Goal: Task Accomplishment & Management: Use online tool/utility

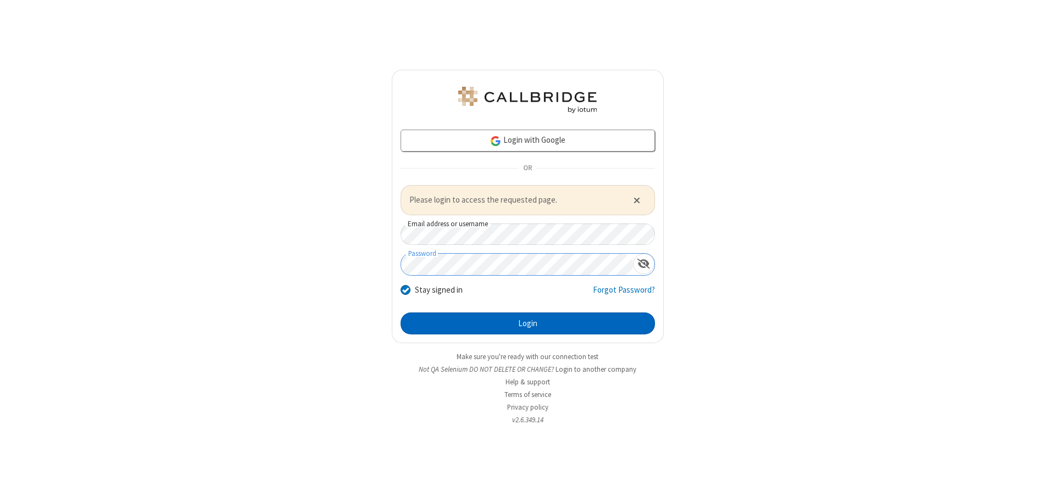
click at [527, 323] on button "Login" at bounding box center [527, 324] width 254 height 22
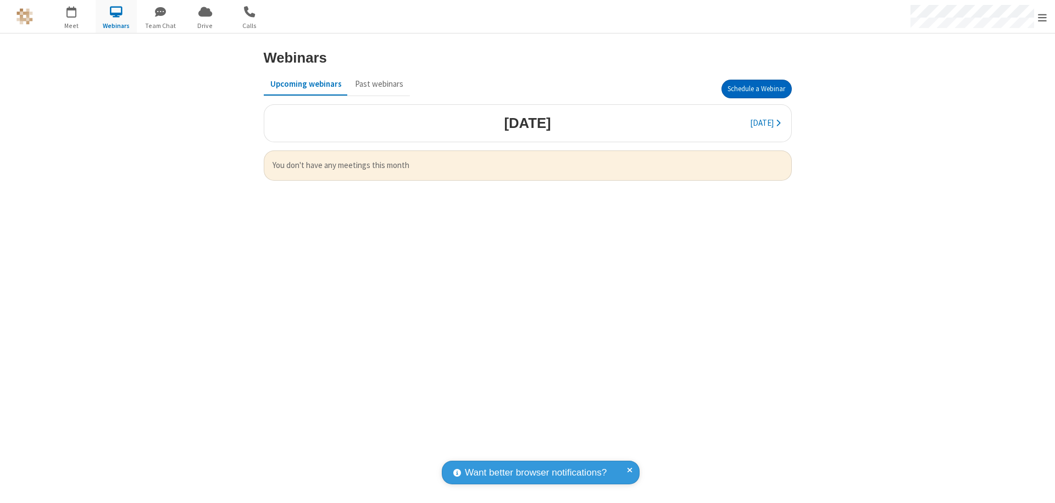
click at [756, 89] on button "Schedule a Webinar" at bounding box center [756, 89] width 70 height 19
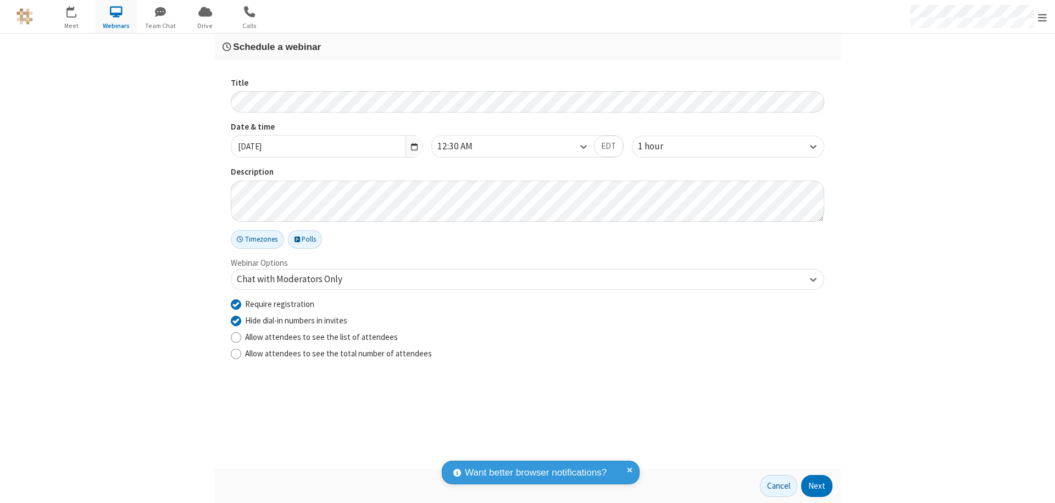
click at [236, 304] on input "Require registration" at bounding box center [236, 304] width 10 height 12
checkbox input "false"
click at [817, 486] on button "Next" at bounding box center [816, 486] width 31 height 22
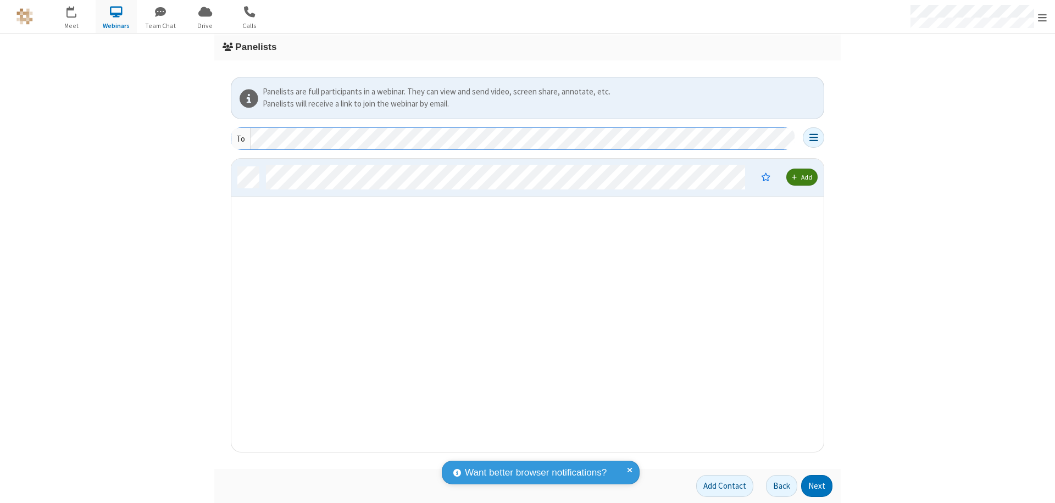
scroll to position [285, 584]
click at [817, 486] on button "Next" at bounding box center [816, 486] width 31 height 22
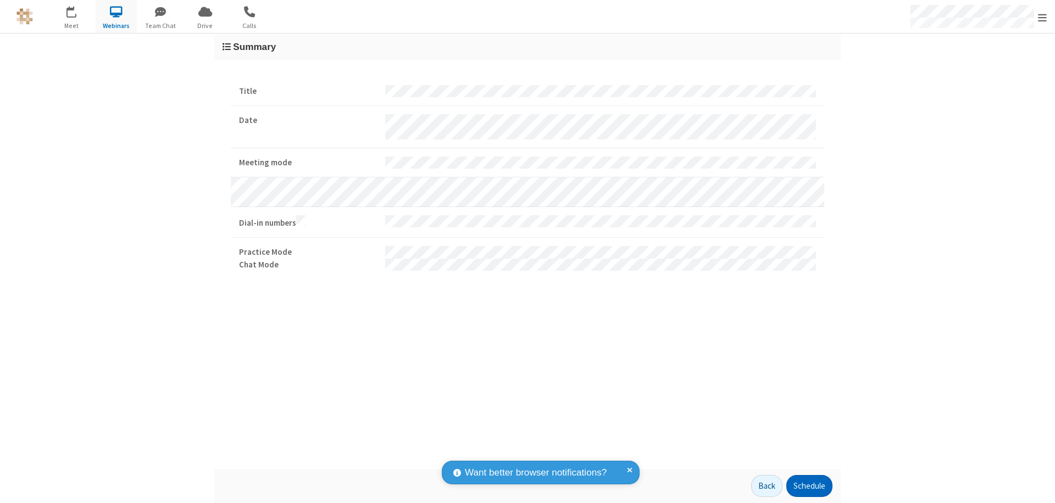
click at [809, 486] on button "Schedule" at bounding box center [809, 486] width 46 height 22
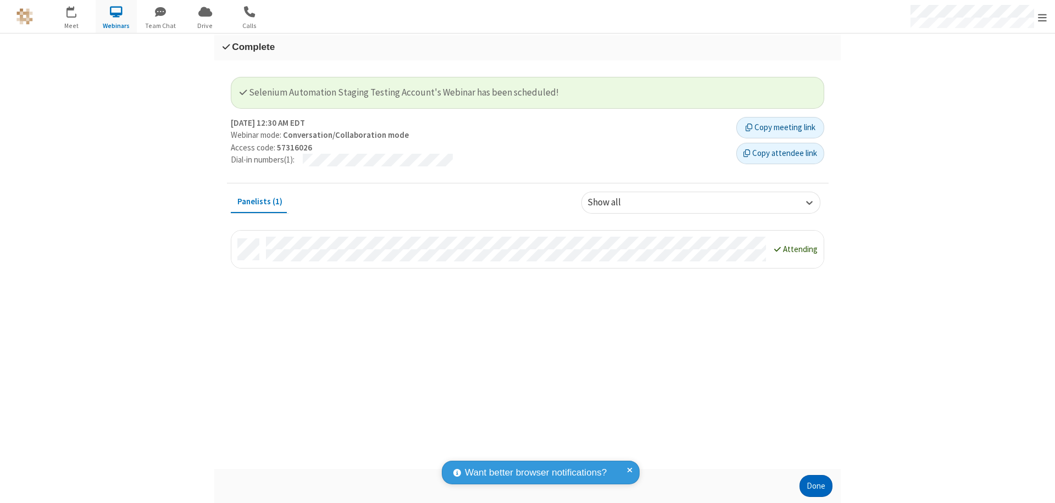
click at [816, 486] on button "Done" at bounding box center [815, 486] width 33 height 22
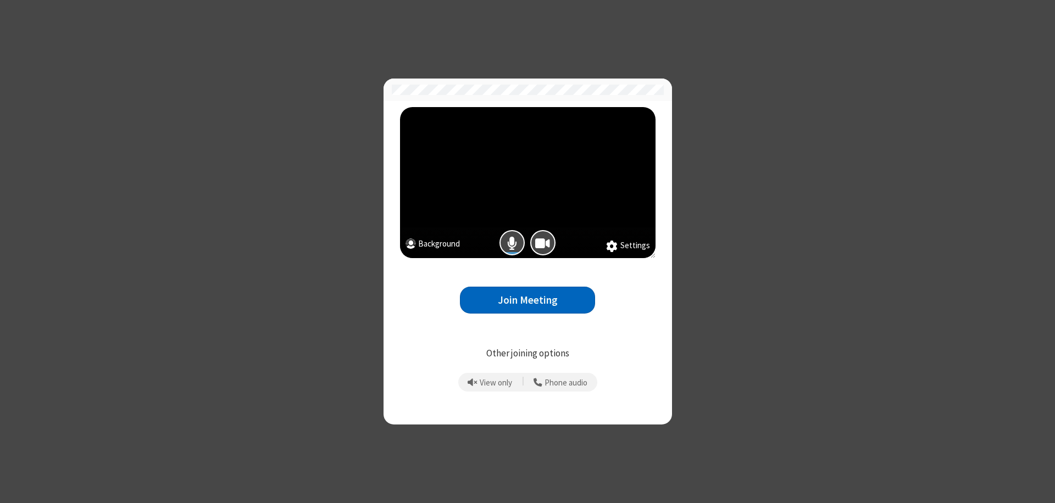
click at [527, 300] on button "Join Meeting" at bounding box center [527, 300] width 135 height 27
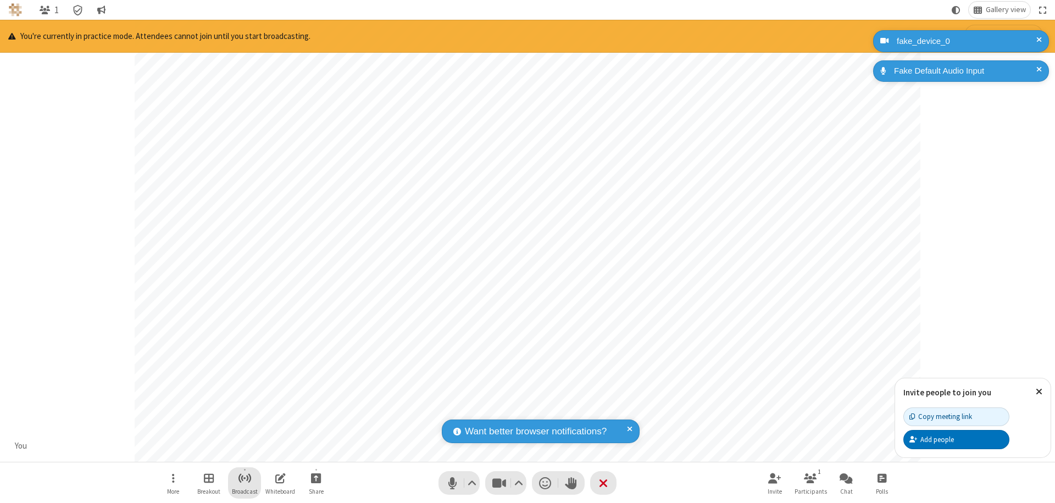
click at [244, 478] on span "Start broadcast" at bounding box center [245, 478] width 14 height 14
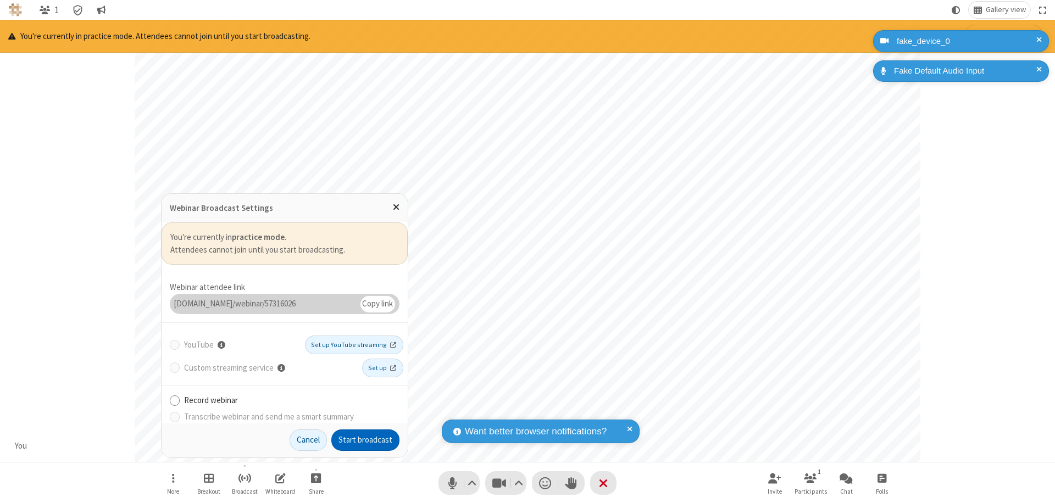
click at [365, 440] on button "Start broadcast" at bounding box center [365, 441] width 68 height 22
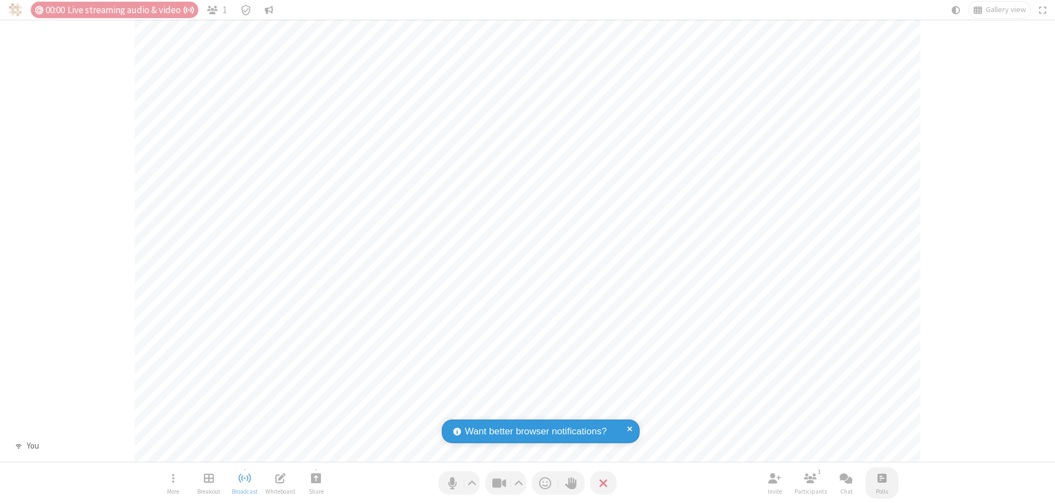
click at [881, 478] on span "Open poll" at bounding box center [881, 478] width 9 height 14
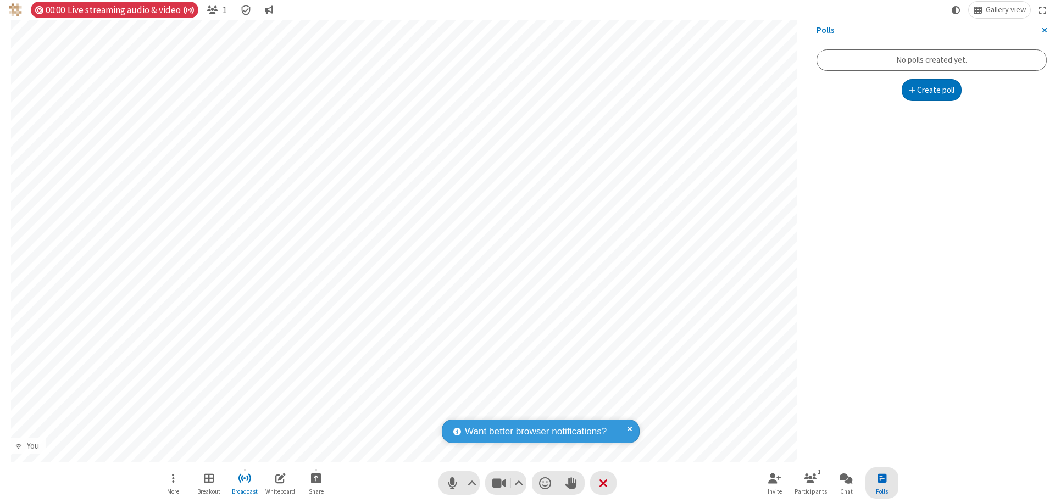
click at [931, 90] on button "Create poll" at bounding box center [931, 90] width 60 height 22
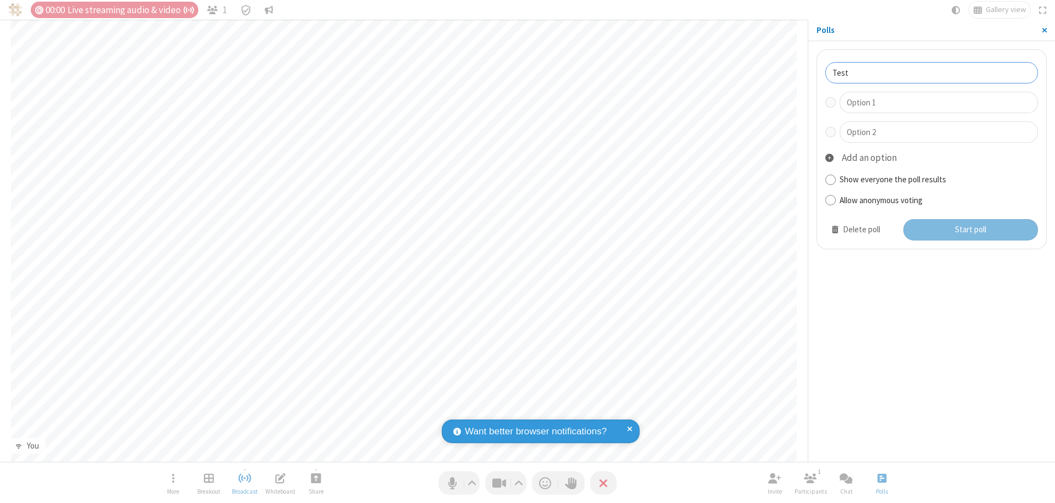
type input "Test"
type input "Yes"
type input "No"
click at [970, 230] on button "Start poll" at bounding box center [970, 230] width 135 height 22
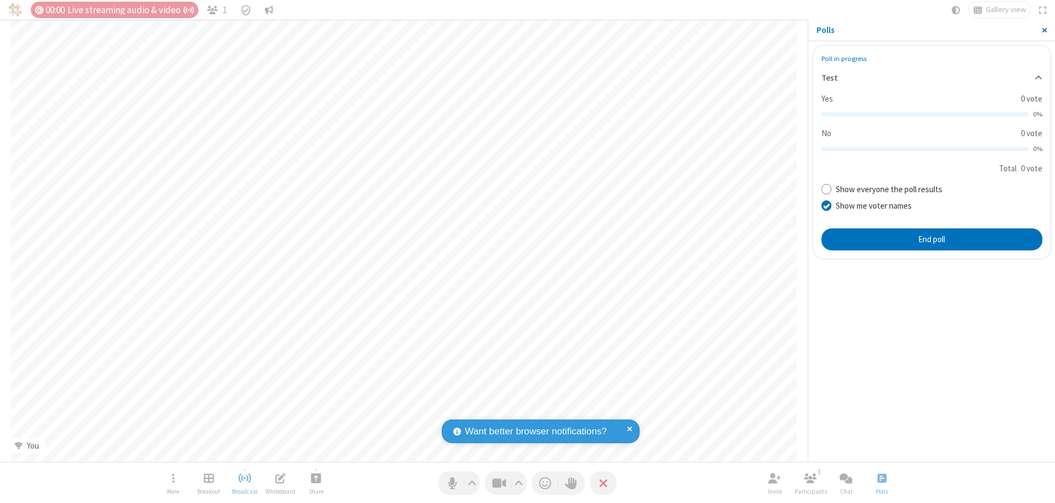
click at [1044, 30] on span "Close sidebar" at bounding box center [1043, 30] width 5 height 9
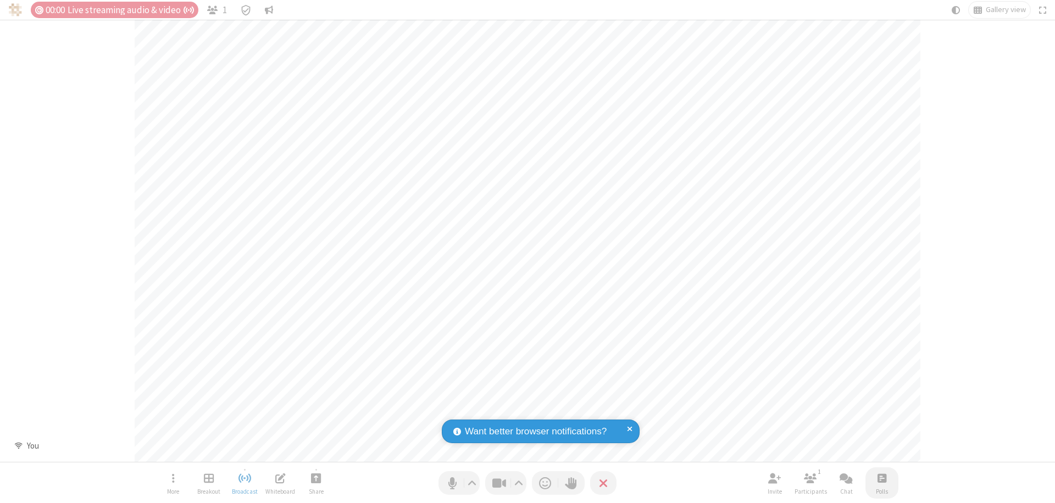
click at [881, 478] on span "Open poll" at bounding box center [881, 478] width 9 height 14
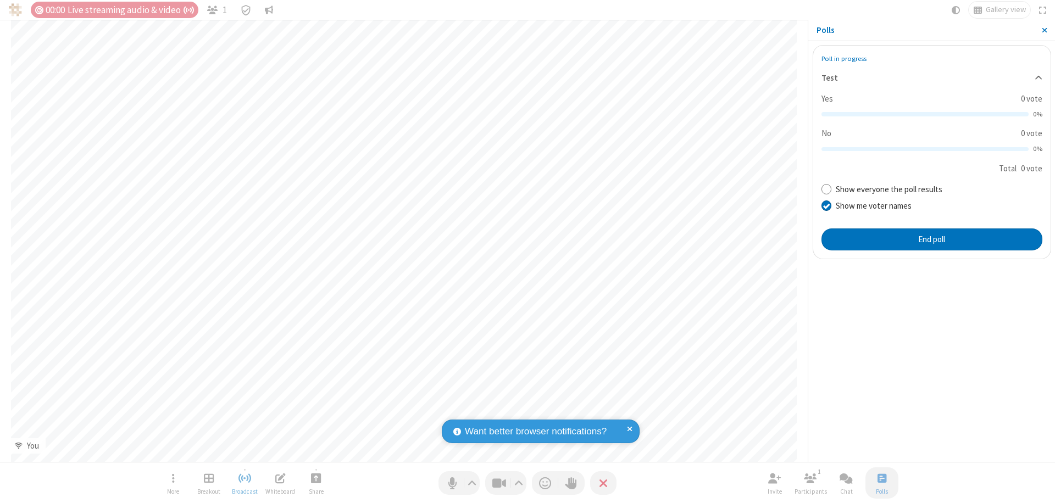
click at [931, 239] on button "End poll" at bounding box center [931, 240] width 221 height 22
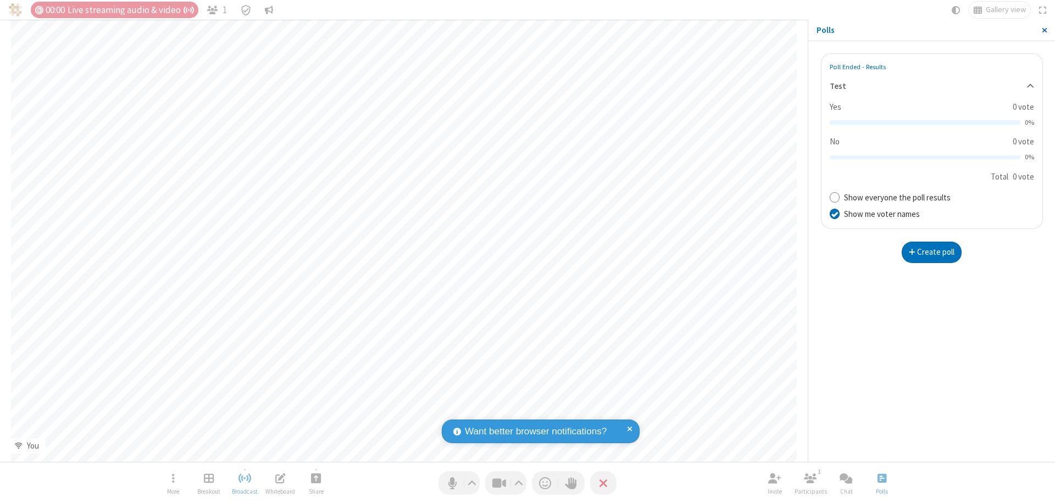
click at [1044, 30] on span "Close sidebar" at bounding box center [1043, 30] width 5 height 9
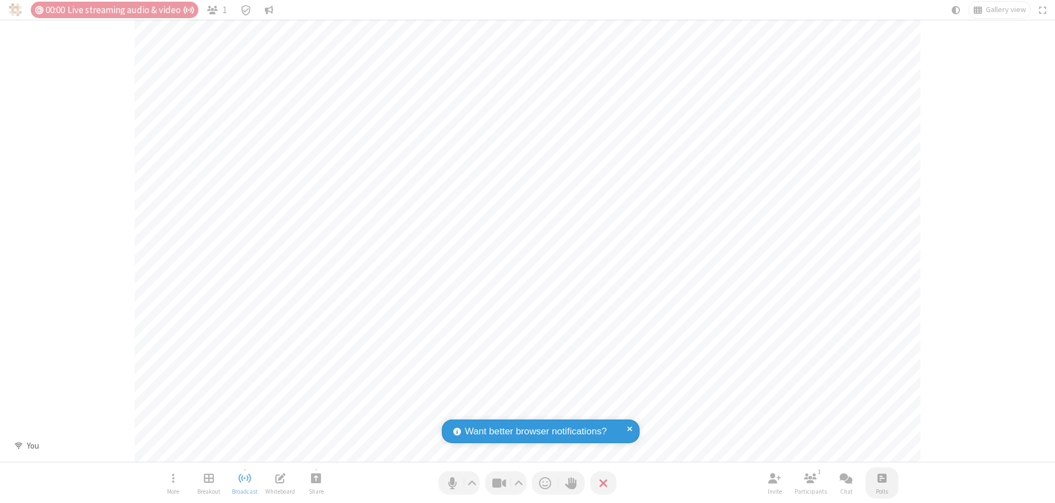
click at [881, 478] on span "Open poll" at bounding box center [881, 478] width 9 height 14
